Goal: Task Accomplishment & Management: Manage account settings

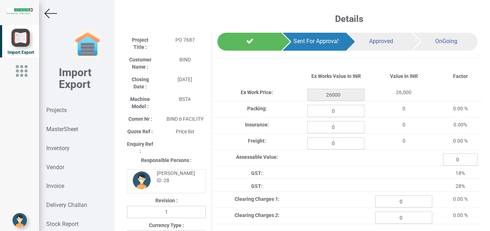
select select "INR"
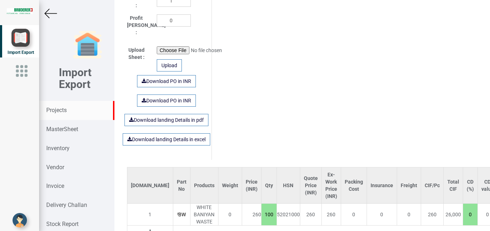
click at [62, 112] on strong "Projects" at bounding box center [56, 110] width 20 height 7
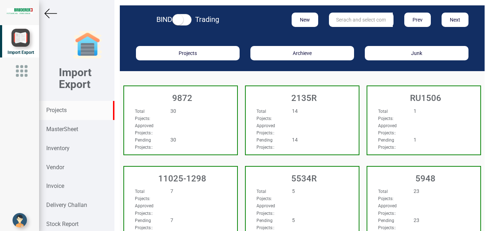
click at [353, 20] on input "text" at bounding box center [361, 20] width 64 height 14
type input "9927"
click at [342, 34] on strong "9927" at bounding box center [342, 35] width 11 height 6
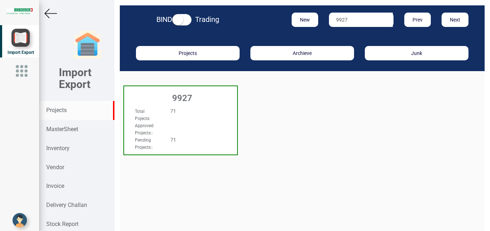
click at [201, 123] on div "Approved Projects: :" at bounding box center [172, 129] width 85 height 14
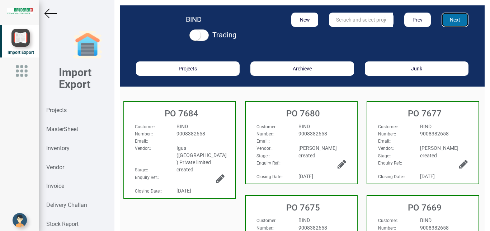
click at [447, 20] on button "Next" at bounding box center [455, 20] width 27 height 14
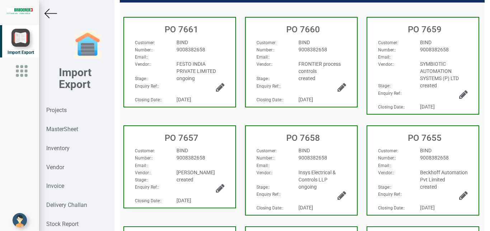
scroll to position [85, 0]
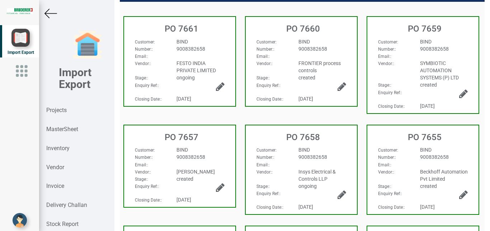
click at [217, 138] on h3 "PO 7657" at bounding box center [182, 136] width 108 height 9
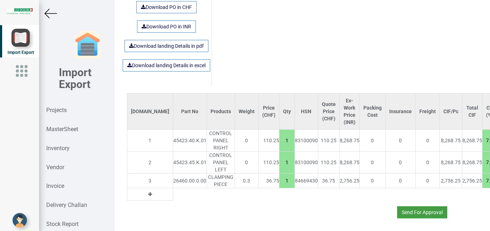
scroll to position [507, 0]
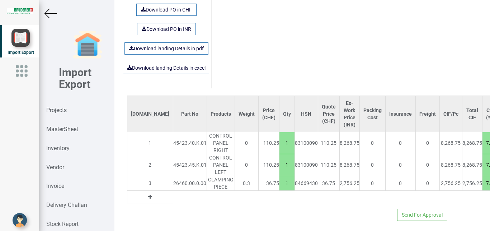
click at [416, 177] on td "0" at bounding box center [428, 183] width 24 height 15
drag, startPoint x: 420, startPoint y: 214, endPoint x: 482, endPoint y: 174, distance: 73.8
click at [490, 197] on div "Details Project Title : PO 7657 Customer Name : BIND Closing Date : [DATE] Mach…" at bounding box center [303, 115] width 376 height 231
drag, startPoint x: 423, startPoint y: 208, endPoint x: 471, endPoint y: 209, distance: 48.1
click at [471, 209] on div "Send For Approval" at bounding box center [303, 212] width 362 height 18
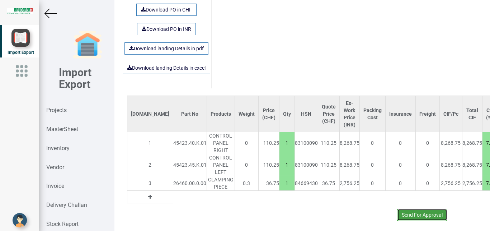
drag, startPoint x: 421, startPoint y: 206, endPoint x: 283, endPoint y: 195, distance: 138.3
click at [284, 195] on div "[DOMAIN_NAME] Part No Products Weight Price (CHF) Qty HSN Quote Price (CHF) Ex-…" at bounding box center [303, 157] width 362 height 125
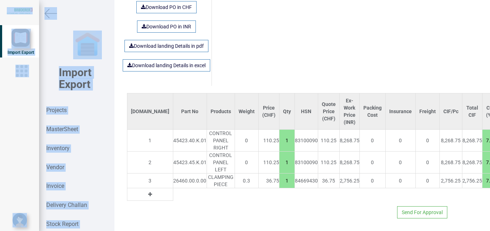
drag, startPoint x: 354, startPoint y: 224, endPoint x: 410, endPoint y: 229, distance: 55.9
click at [410, 229] on div "Details Project Title : PO 7657 Customer Name : BIND Closing Date : [DATE] Mach…" at bounding box center [303, 115] width 376 height 231
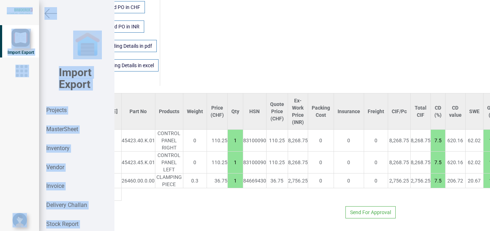
scroll to position [511, 118]
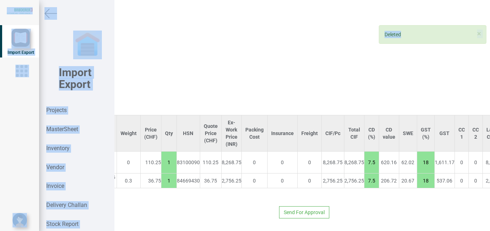
scroll to position [489, 118]
type input "36.75"
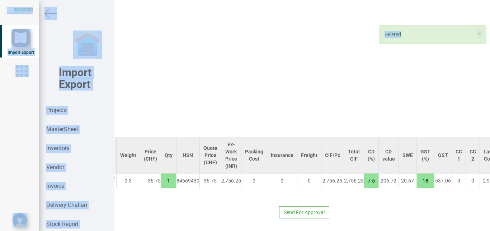
scroll to position [467, 115]
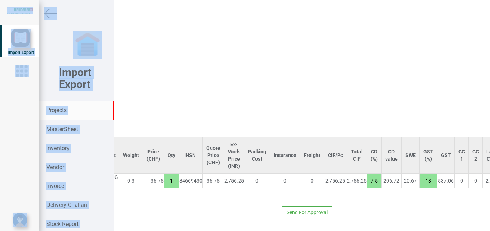
click at [52, 111] on strong "Projects" at bounding box center [56, 110] width 20 height 7
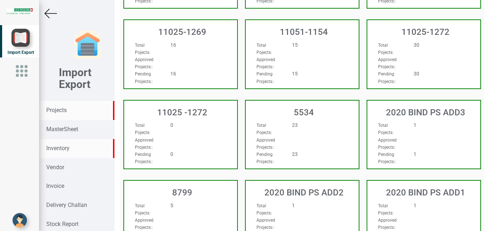
scroll to position [467, 0]
click at [65, 129] on strong "MasterSheet" at bounding box center [62, 129] width 32 height 7
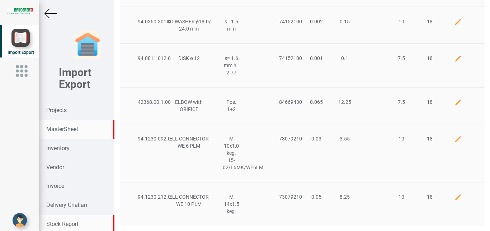
scroll to position [305, 0]
click at [59, 126] on strong "MasterSheet" at bounding box center [62, 129] width 32 height 7
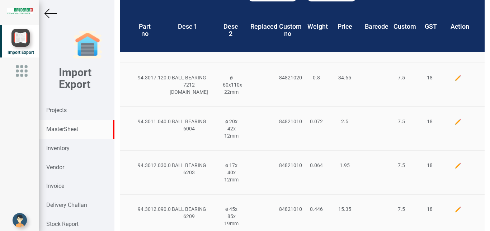
scroll to position [0, 0]
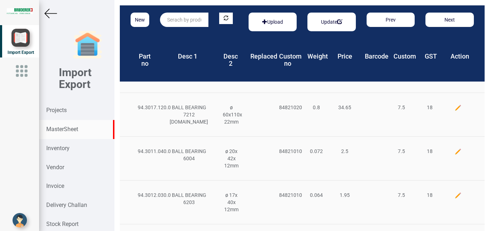
click at [186, 26] on input "text" at bounding box center [184, 20] width 48 height 14
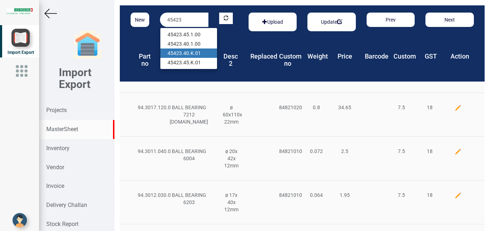
click at [194, 52] on link "45423 .40.K.01" at bounding box center [188, 52] width 57 height 9
type input "45423.40.K.01"
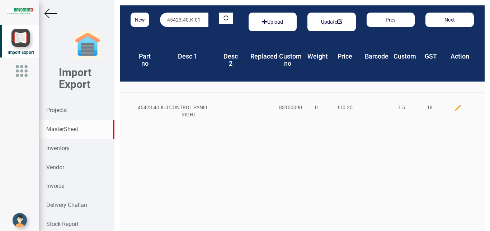
click at [455, 108] on img at bounding box center [458, 107] width 7 height 7
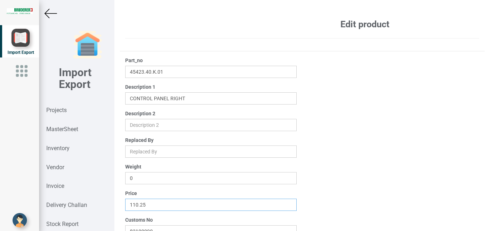
drag, startPoint x: 151, startPoint y: 203, endPoint x: 68, endPoint y: 199, distance: 83.7
click at [125, 199] on input "110.25" at bounding box center [211, 205] width 172 height 12
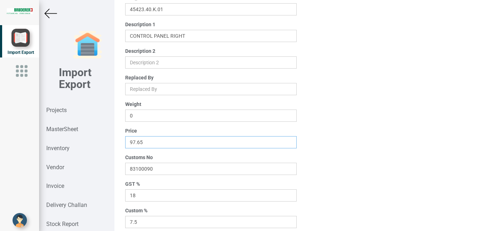
scroll to position [115, 0]
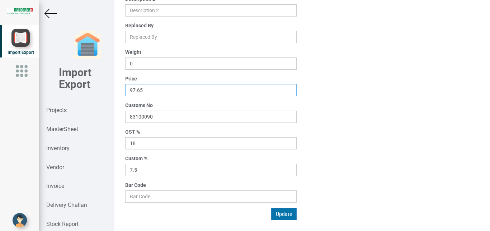
type input "97.65"
click at [280, 214] on button "Update" at bounding box center [283, 214] width 25 height 12
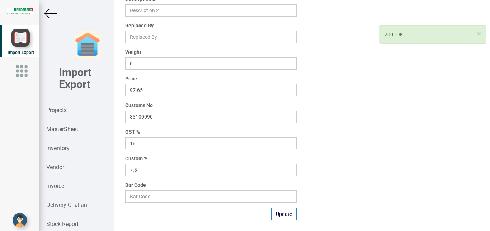
click at [46, 15] on img at bounding box center [51, 13] width 13 height 13
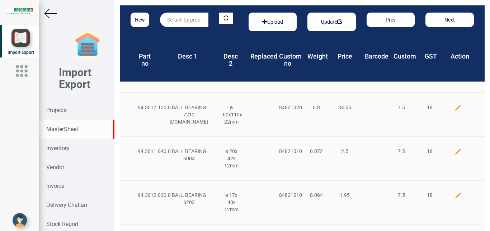
click at [177, 26] on input "text" at bounding box center [184, 20] width 48 height 14
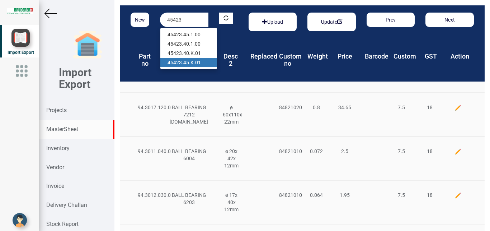
click at [196, 62] on link "45423 .45.K.01" at bounding box center [188, 62] width 57 height 9
type input "45423.45.K.01"
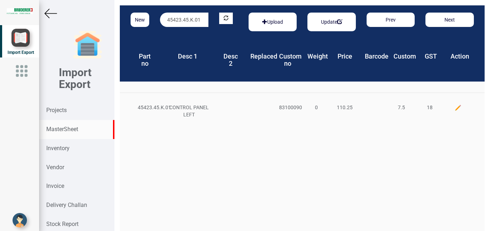
click at [455, 110] on img at bounding box center [458, 107] width 7 height 7
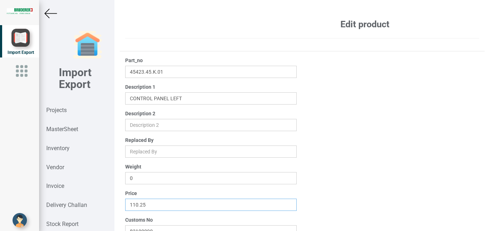
drag, startPoint x: 153, startPoint y: 205, endPoint x: 78, endPoint y: 204, distance: 74.7
click at [125, 204] on input "110.25" at bounding box center [211, 205] width 172 height 12
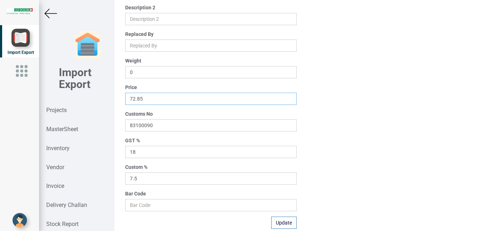
scroll to position [115, 0]
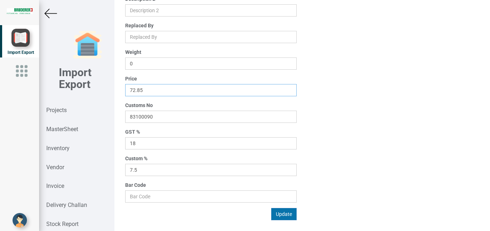
type input "72.85"
click at [277, 213] on button "Update" at bounding box center [283, 214] width 25 height 12
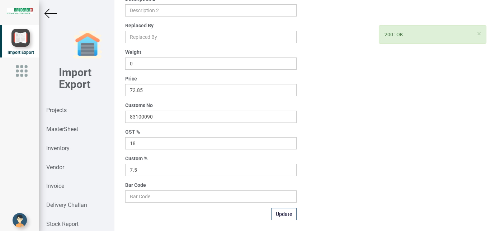
click at [53, 13] on img at bounding box center [51, 13] width 13 height 13
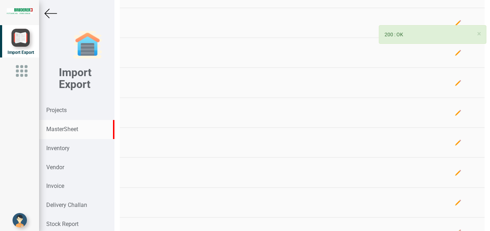
scroll to position [115, 0]
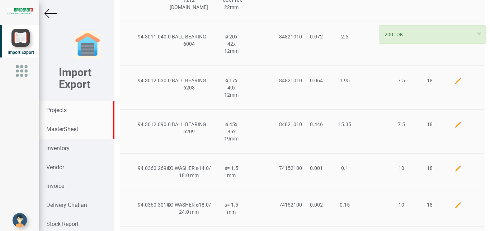
click at [60, 111] on strong "Projects" at bounding box center [56, 110] width 20 height 7
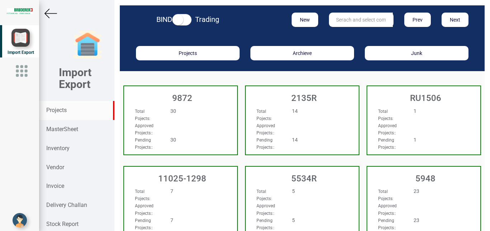
click at [353, 17] on input "text" at bounding box center [361, 20] width 64 height 14
click at [347, 31] on link "992 7" at bounding box center [358, 34] width 57 height 9
type input "9927"
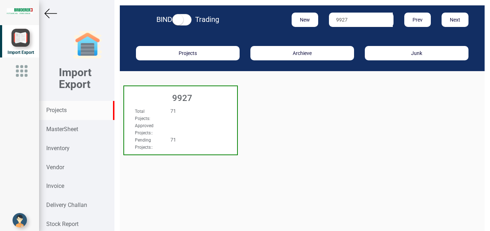
click at [233, 112] on div "Total Pojects : 71 Approved Projects: : Pending Projects: : 71" at bounding box center [180, 114] width 113 height 28
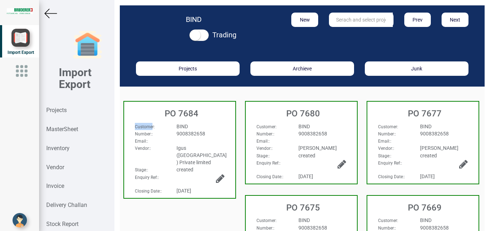
drag, startPoint x: 222, startPoint y: 120, endPoint x: 149, endPoint y: 124, distance: 73.7
click at [149, 124] on div "PO 7684 Customer : BIND Number: : 9008382658 Email: : Vendor: : Igus ([GEOGRAPH…" at bounding box center [179, 149] width 113 height 97
select select "INR"
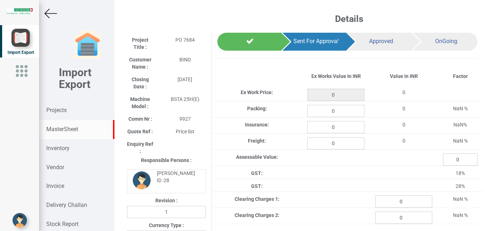
type input "2909.5"
click at [63, 130] on strong "MasterSheet" at bounding box center [62, 129] width 32 height 7
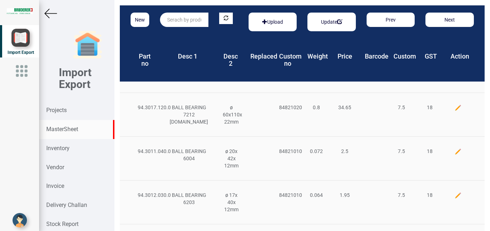
click at [191, 20] on input "text" at bounding box center [184, 20] width 48 height 14
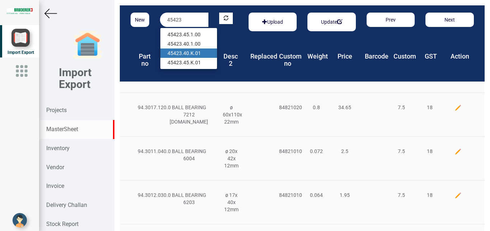
click at [189, 53] on link "45423 .40.K.01" at bounding box center [188, 52] width 57 height 9
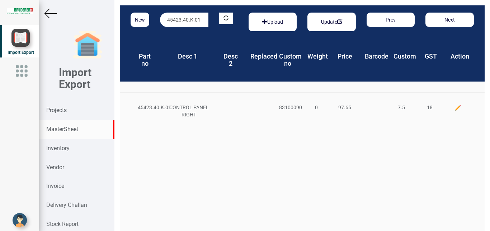
click at [189, 20] on input "45423.40.K.01" at bounding box center [184, 20] width 48 height 14
type input "45423.45.K.01"
click at [201, 31] on link "45423.45.K.01" at bounding box center [188, 34] width 57 height 9
click at [54, 112] on strong "Projects" at bounding box center [56, 110] width 20 height 7
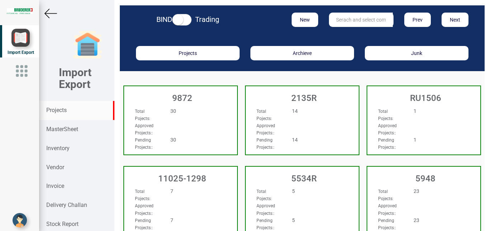
click at [342, 19] on input "text" at bounding box center [361, 20] width 64 height 14
type input "9927"
click at [343, 34] on strong "9927" at bounding box center [342, 35] width 11 height 6
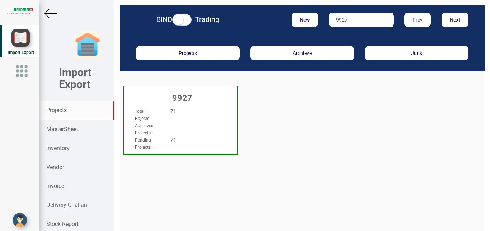
click at [190, 131] on div "Approved Projects: :" at bounding box center [172, 129] width 85 height 14
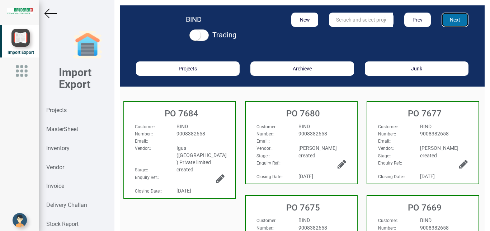
click at [442, 24] on button "Next" at bounding box center [455, 20] width 27 height 14
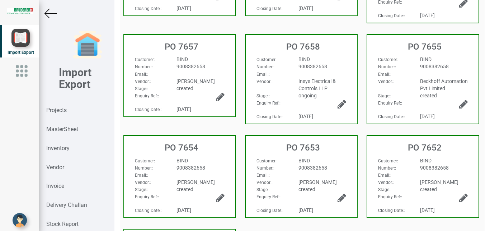
scroll to position [168, 0]
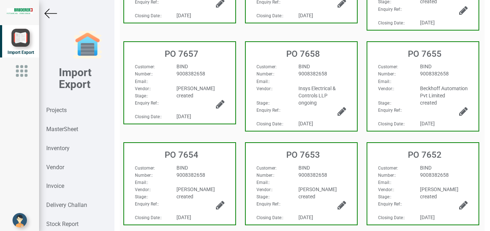
click at [196, 76] on span "9008382658" at bounding box center [191, 74] width 29 height 6
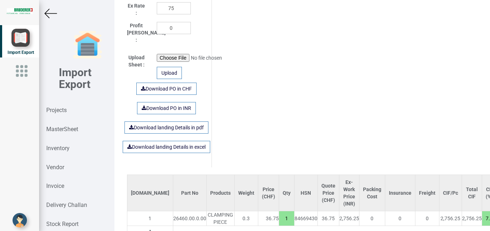
scroll to position [467, 0]
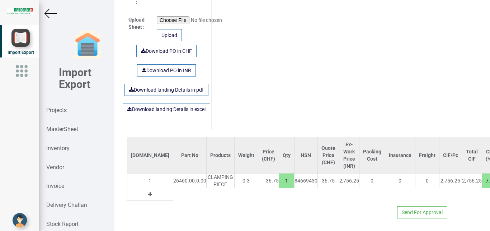
click at [148, 192] on icon at bounding box center [150, 194] width 4 height 5
click at [145, 188] on td "2" at bounding box center [150, 194] width 46 height 13
click at [173, 188] on input "text" at bounding box center [189, 194] width 33 height 12
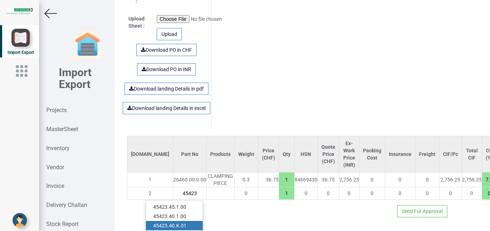
type input "45423"
click at [188, 221] on link "45423 .40.K.01" at bounding box center [174, 225] width 57 height 9
type input "134.4"
type input "45423.40.K.01"
type input "7.5"
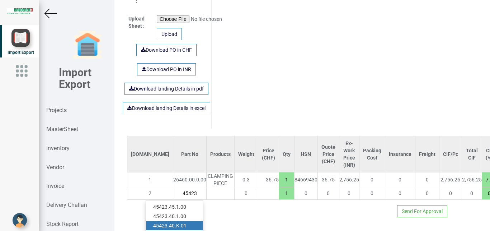
type input "18"
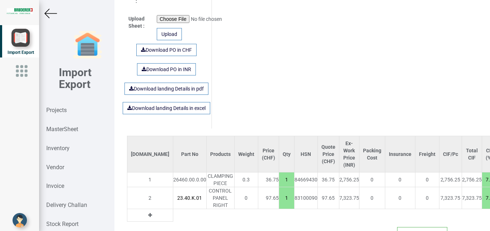
click at [135, 215] on td at bounding box center [150, 215] width 46 height 13
click at [148, 213] on icon at bounding box center [150, 215] width 4 height 5
click at [173, 209] on input "text" at bounding box center [189, 215] width 33 height 12
type input "45423"
click at [181, 224] on link "45423 .45.1.00" at bounding box center [174, 228] width 57 height 9
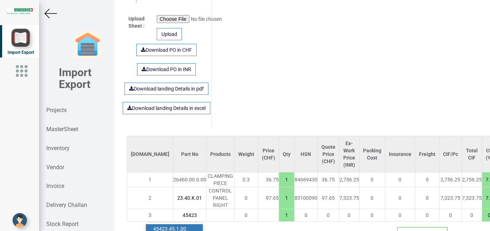
type input "232.05"
type input "45423.45.1.00"
type input "20"
type input "18"
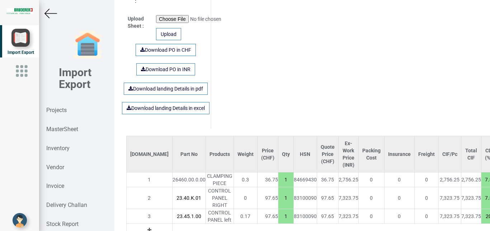
scroll to position [467, 118]
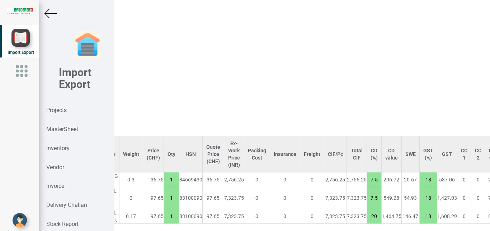
type input "134.4"
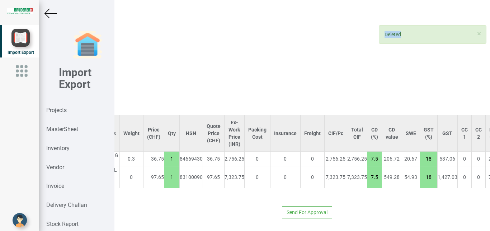
scroll to position [5, 0]
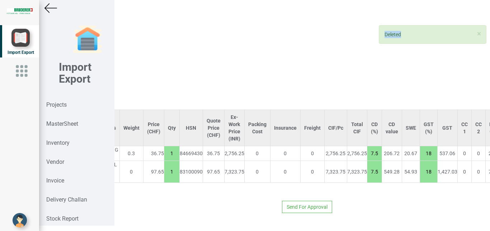
drag, startPoint x: 260, startPoint y: 224, endPoint x: 159, endPoint y: 242, distance: 102.4
click at [159, 225] on div "Details Project Title : PO 7657 Customer Name : BIND Closing Date : [DATE] Mach…" at bounding box center [303, 110] width 376 height 231
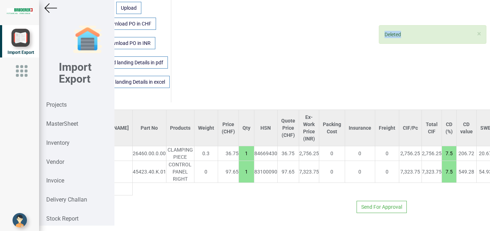
scroll to position [489, 0]
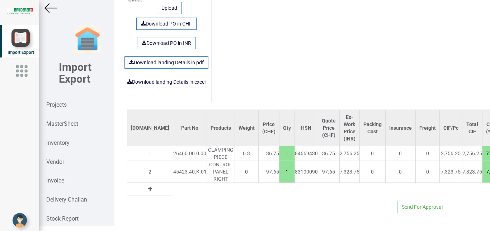
click at [148, 187] on table "[DOMAIN_NAME] Part No Products Weight Price (CHF) Qty HSN Quote Price (CHF) Ex-…" at bounding box center [383, 152] width 512 height 86
click at [148, 186] on icon at bounding box center [150, 188] width 4 height 5
click at [173, 183] on input "text" at bounding box center [189, 189] width 33 height 12
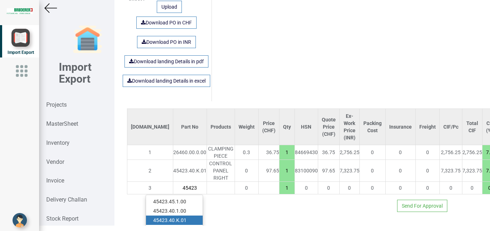
scroll to position [501, 0]
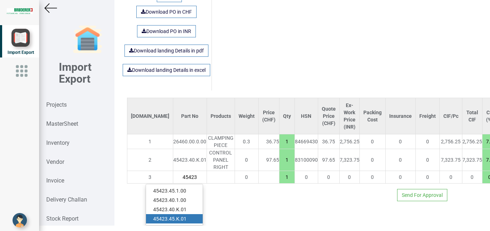
type input "45423"
click at [178, 214] on link "45423 .45.K.01" at bounding box center [174, 218] width 57 height 9
type input "207.25"
type input "45423.45.K.01"
type input "7.5"
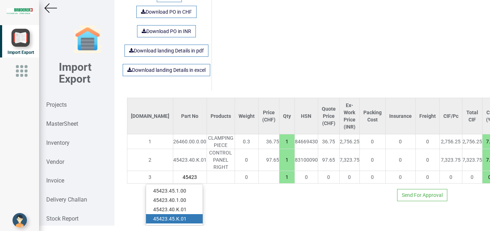
type input "18"
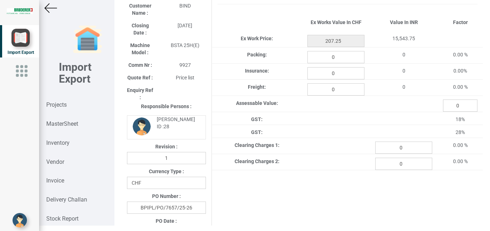
scroll to position [51, 0]
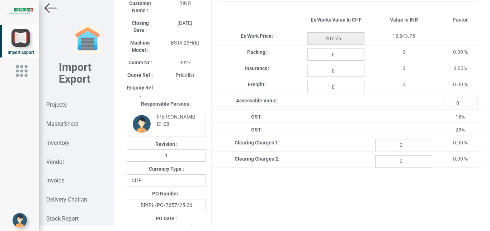
click at [51, 9] on img at bounding box center [51, 8] width 13 height 13
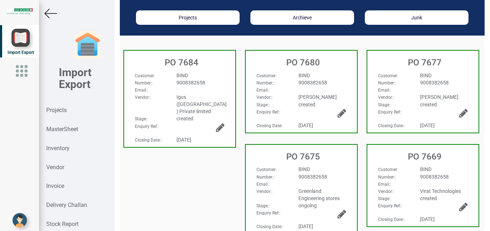
scroll to position [51, 0]
click at [50, 15] on img at bounding box center [51, 13] width 13 height 13
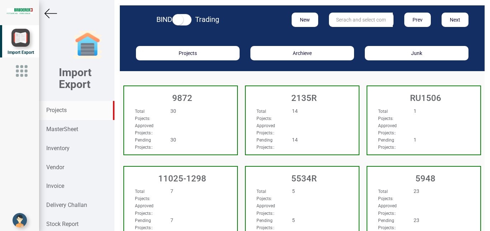
click at [373, 19] on input "text" at bounding box center [361, 20] width 64 height 14
type input "9927"
click at [350, 35] on link "9927" at bounding box center [358, 34] width 57 height 9
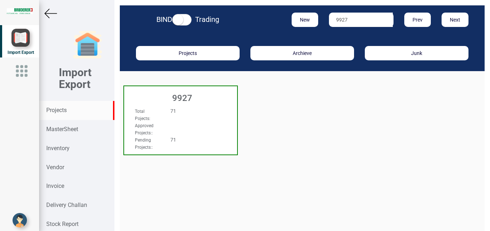
click at [211, 121] on div "Total Pojects : 71" at bounding box center [172, 114] width 85 height 14
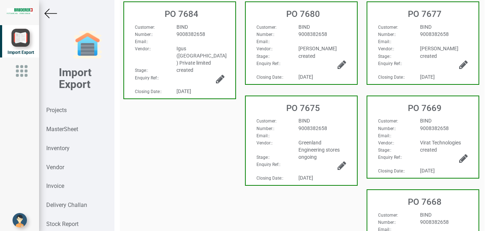
scroll to position [97, 0]
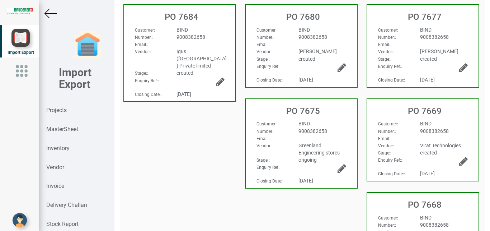
click at [444, 48] on div "[PERSON_NAME]" at bounding box center [444, 51] width 59 height 7
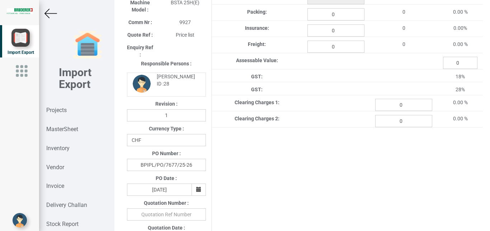
click at [47, 13] on img at bounding box center [51, 13] width 13 height 13
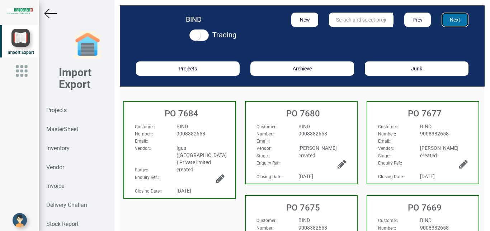
click at [456, 18] on button "Next" at bounding box center [455, 20] width 27 height 14
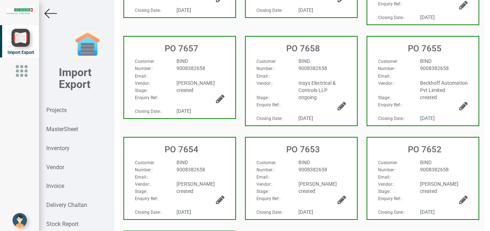
scroll to position [175, 0]
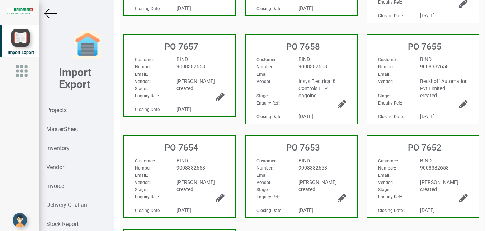
click at [222, 152] on h3 "PO 7654" at bounding box center [182, 147] width 108 height 9
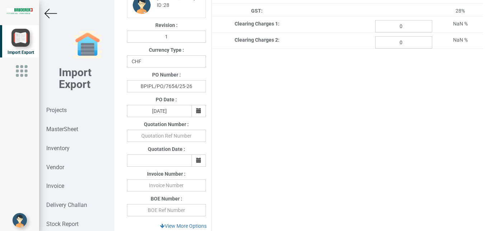
type input "1850.2499999999998"
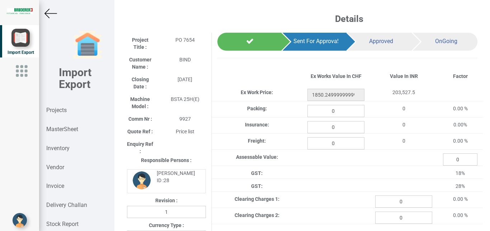
click at [55, 13] on img at bounding box center [51, 13] width 13 height 13
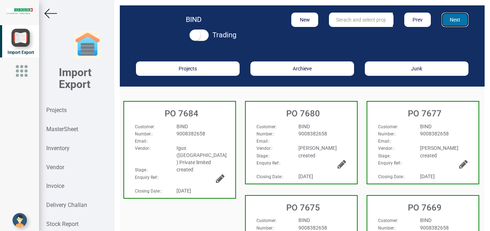
click at [448, 20] on button "Next" at bounding box center [455, 20] width 27 height 14
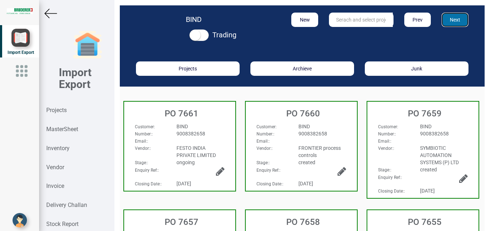
click at [450, 19] on button "Next" at bounding box center [455, 20] width 27 height 14
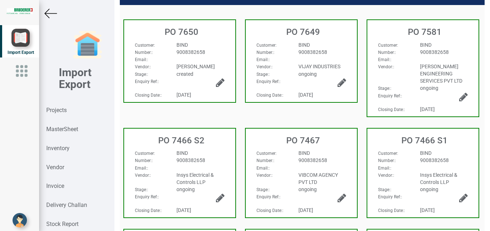
scroll to position [76, 0]
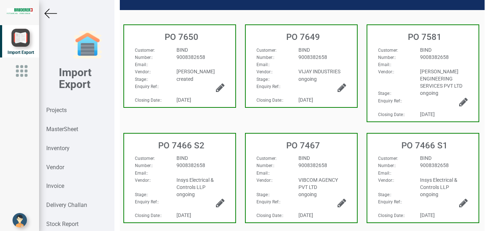
click at [204, 63] on div "Email: :" at bounding box center [180, 64] width 101 height 7
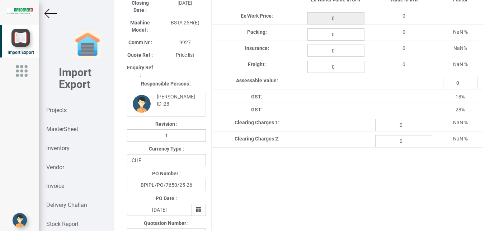
type input "1495.2999999999997"
click at [52, 17] on img at bounding box center [51, 13] width 13 height 13
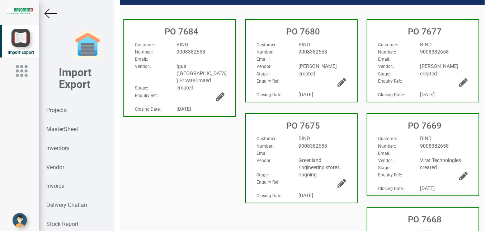
scroll to position [54, 0]
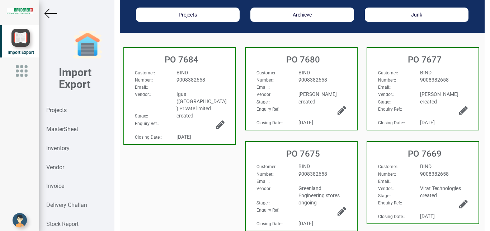
click at [51, 15] on img at bounding box center [51, 13] width 13 height 13
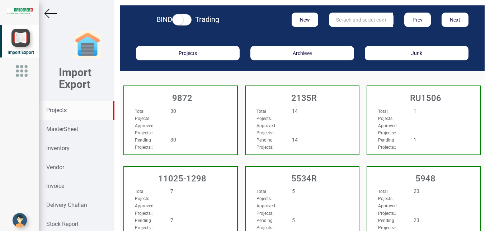
click at [362, 19] on input "text" at bounding box center [361, 20] width 64 height 14
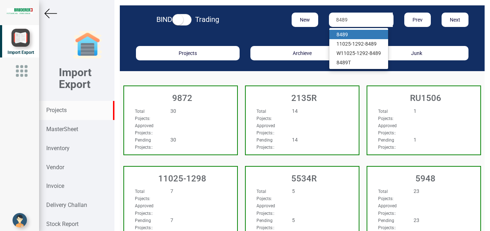
type input "8489"
click at [342, 32] on strong "8489" at bounding box center [342, 35] width 11 height 6
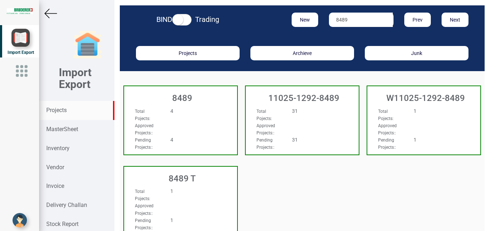
click at [170, 122] on div "Approved Projects: :" at bounding box center [172, 129] width 85 height 14
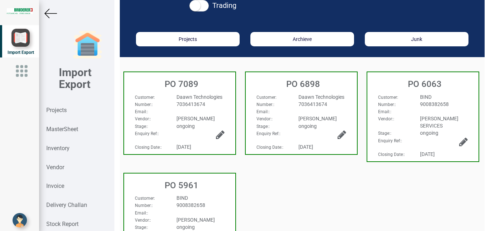
scroll to position [66, 0]
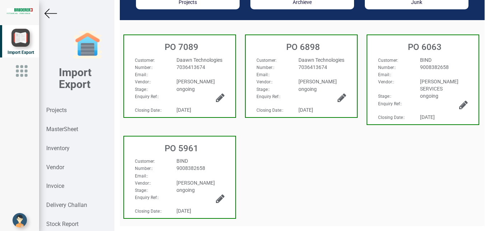
click at [52, 15] on img at bounding box center [51, 13] width 13 height 13
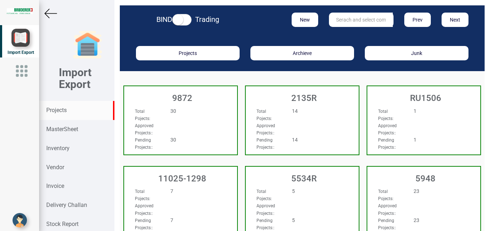
click at [360, 22] on input "text" at bounding box center [361, 20] width 64 height 14
type input "BIS"
click at [337, 37] on strong "BIS" at bounding box center [341, 35] width 8 height 6
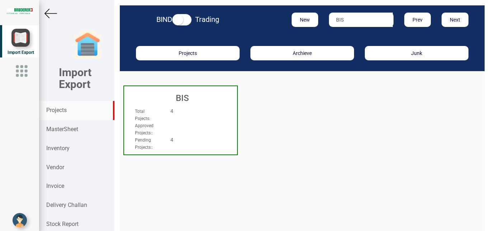
click at [183, 137] on div "4" at bounding box center [190, 139] width 50 height 7
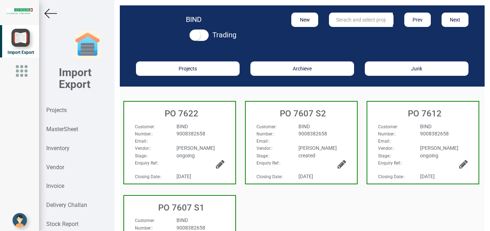
click at [340, 141] on div "Email: :" at bounding box center [301, 140] width 101 height 7
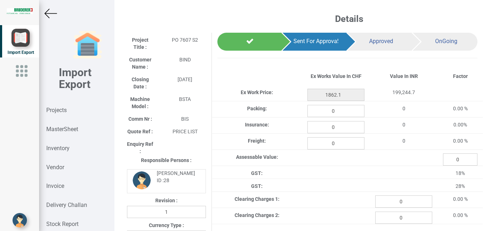
click at [52, 15] on img at bounding box center [51, 13] width 13 height 13
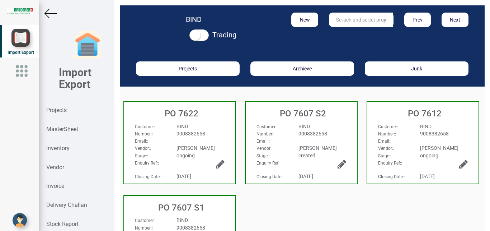
click at [52, 16] on img at bounding box center [51, 13] width 13 height 13
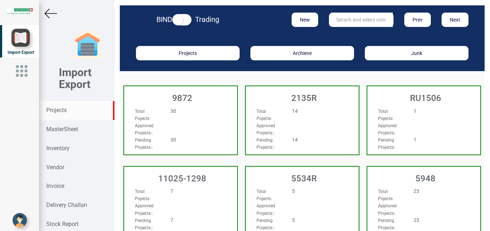
click at [330, 17] on input "text" at bounding box center [361, 20] width 64 height 14
type input "BSV"
click at [349, 32] on link "BSV" at bounding box center [358, 34] width 57 height 9
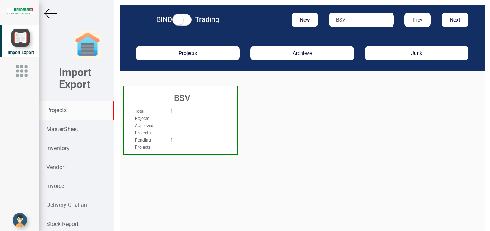
click at [192, 127] on div "Approved Projects: :" at bounding box center [172, 129] width 85 height 14
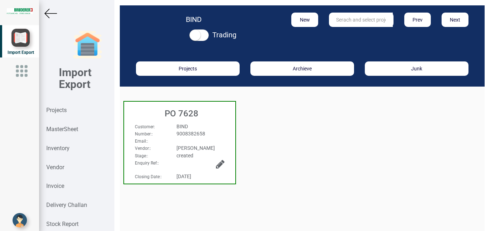
click at [222, 117] on h3 "PO 7628" at bounding box center [182, 113] width 108 height 9
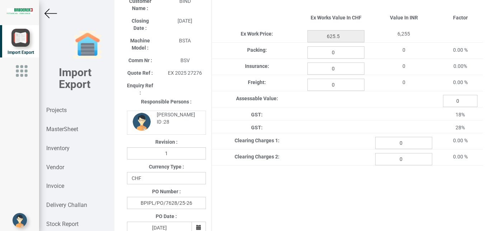
scroll to position [62, 0]
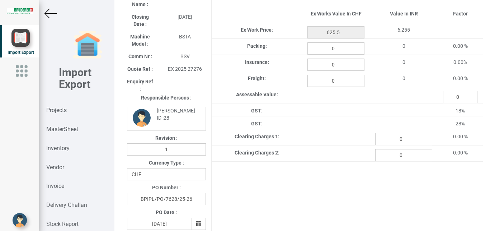
click at [51, 14] on img at bounding box center [51, 13] width 13 height 13
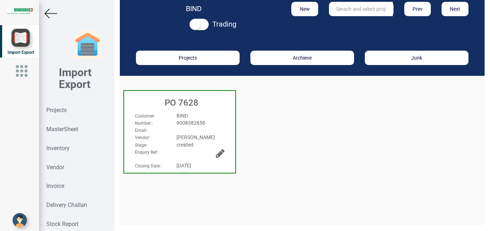
scroll to position [11, 0]
